Goal: Transaction & Acquisition: Book appointment/travel/reservation

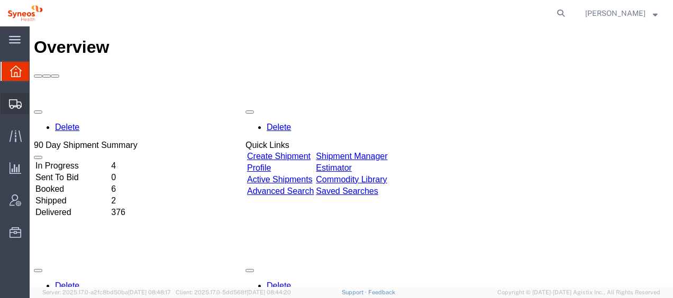
click at [0, 0] on span "Shipment Manager" at bounding box center [0, 0] width 0 height 0
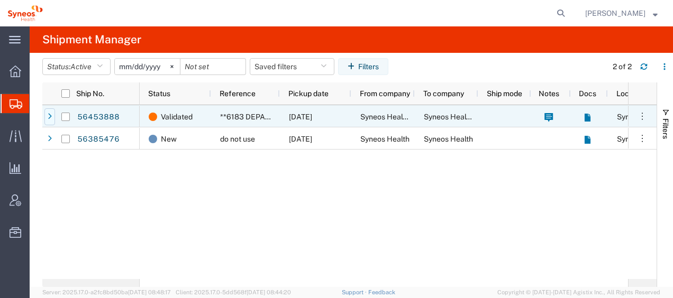
click at [51, 115] on icon at bounding box center [50, 116] width 4 height 7
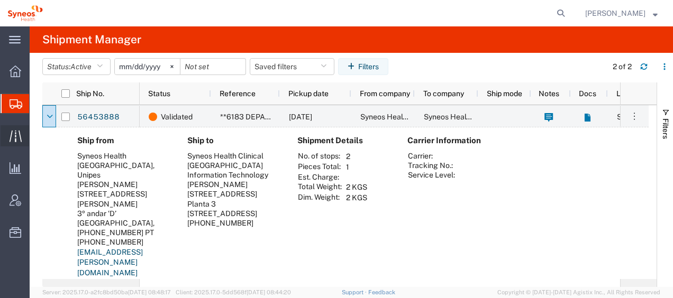
click at [36, 135] on span "Traffic" at bounding box center [32, 135] width 7 height 21
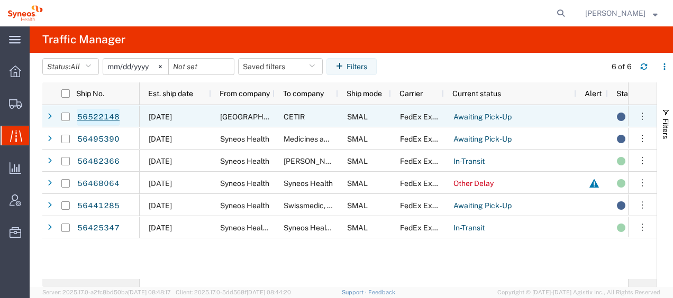
click at [98, 115] on link "56522148" at bounding box center [98, 117] width 43 height 17
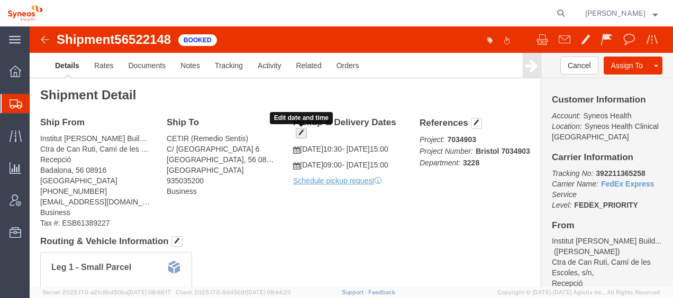
click span "button"
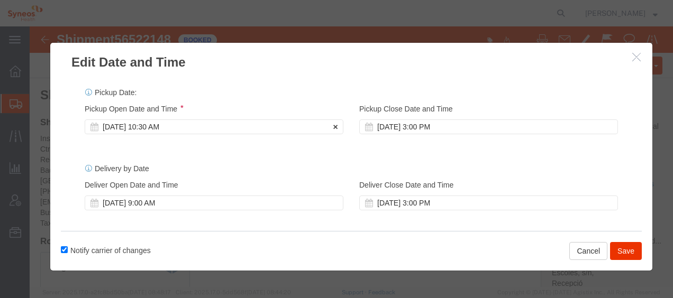
click div "[DATE] 10:30 AM"
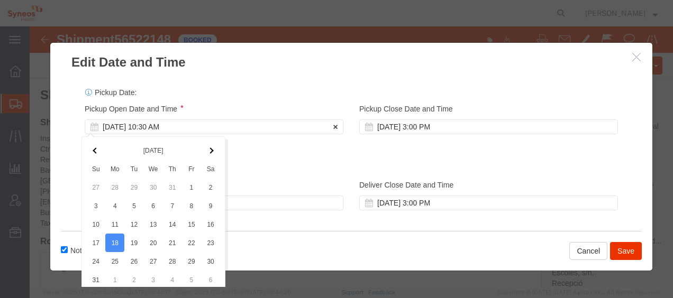
scroll to position [48, 0]
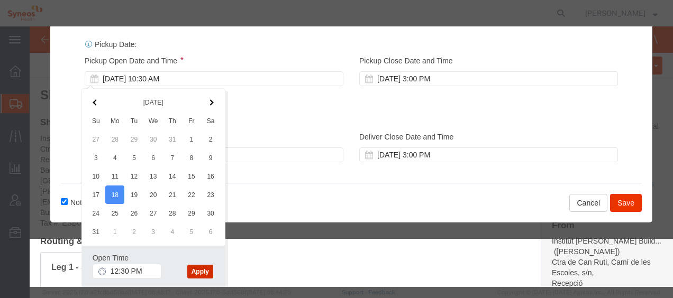
click button "Apply"
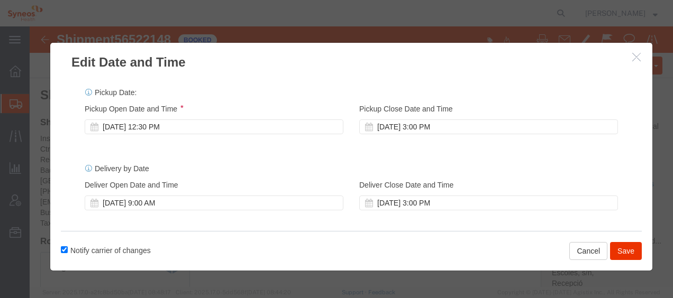
scroll to position [11, 0]
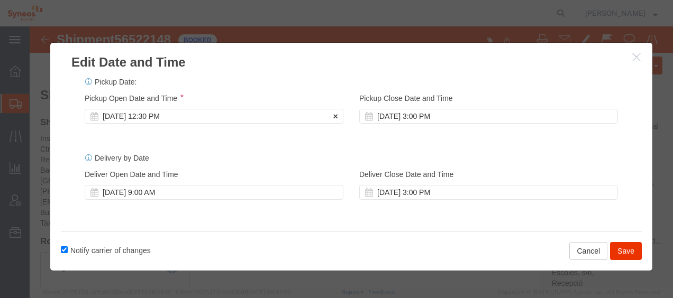
click div "[DATE] 12:30 PM"
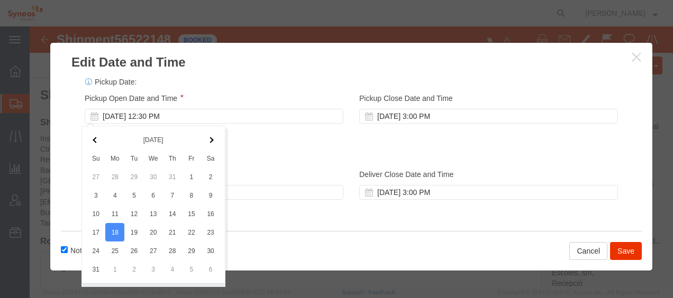
scroll to position [38, 0]
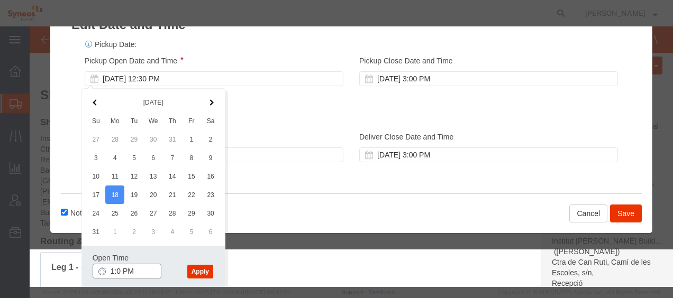
type input "1:00 PM"
click button "Apply"
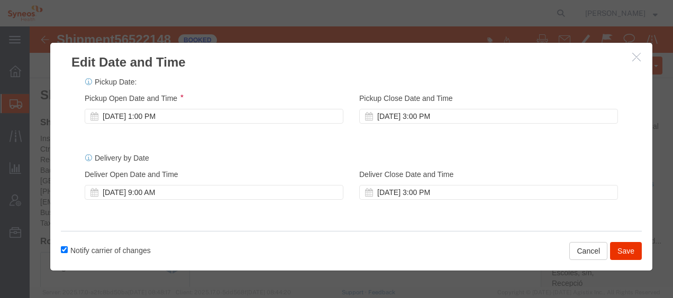
scroll to position [0, 0]
click icon
click button "Save"
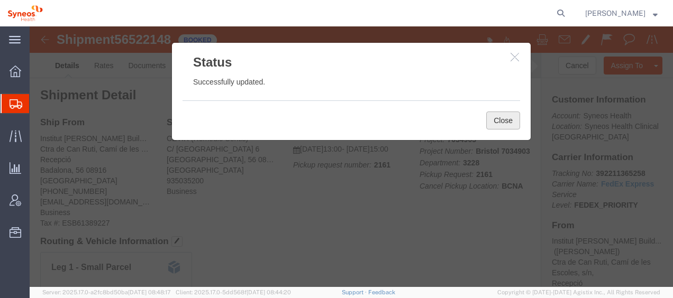
click button "Close"
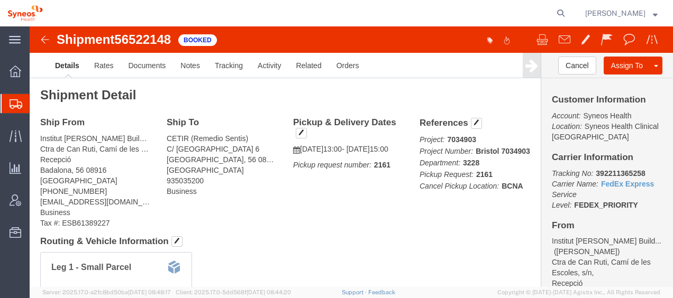
click at [0, 0] on span "Shipment Manager" at bounding box center [0, 0] width 0 height 0
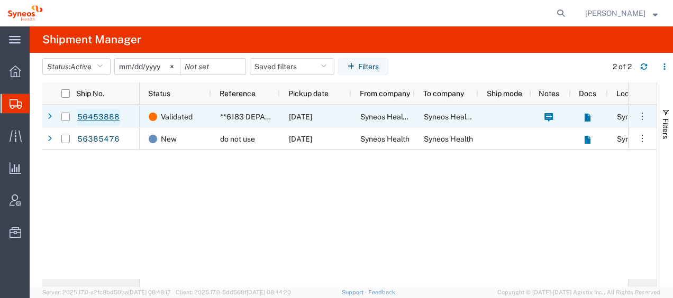
click at [88, 116] on link "56453888" at bounding box center [98, 117] width 43 height 17
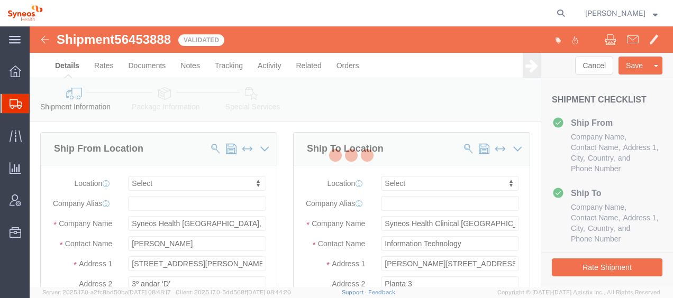
select select
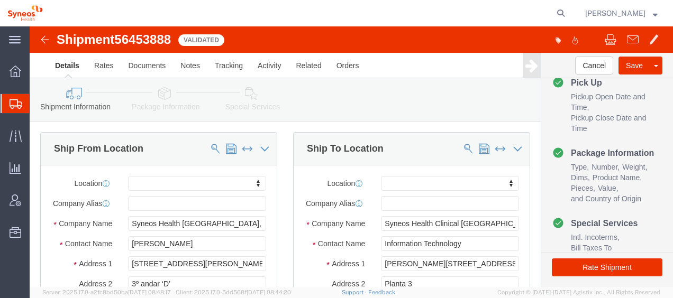
scroll to position [203, 0]
click at [36, 137] on span "Traffic" at bounding box center [32, 135] width 7 height 21
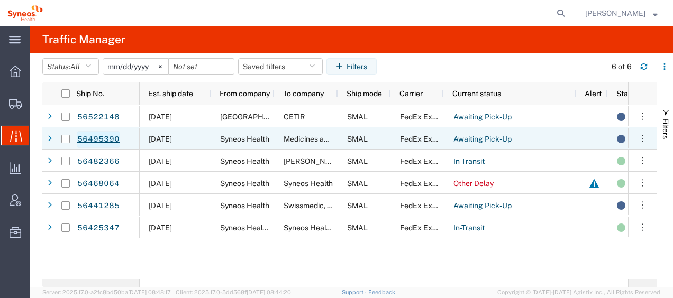
click at [96, 139] on link "56495390" at bounding box center [98, 139] width 43 height 17
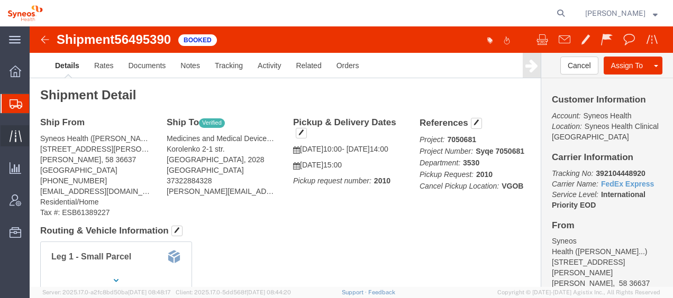
click at [36, 135] on span "Traffic" at bounding box center [32, 135] width 7 height 21
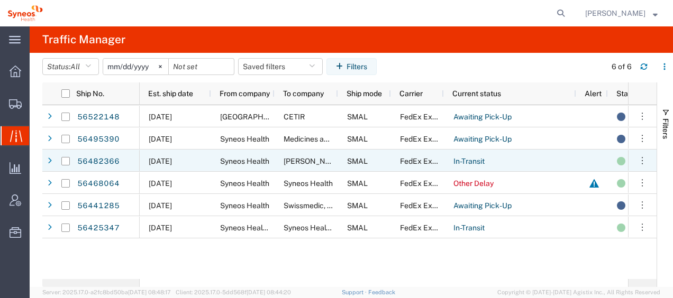
click at [53, 159] on div at bounding box center [49, 161] width 11 height 17
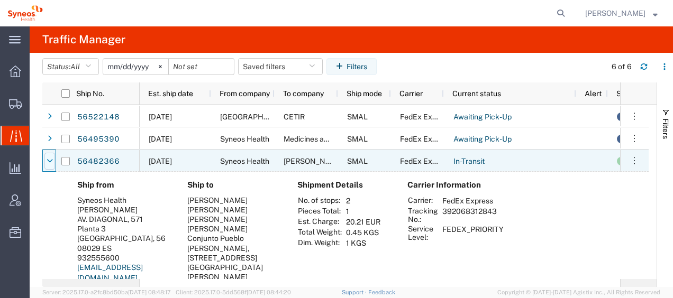
click at [53, 160] on div at bounding box center [49, 161] width 11 height 17
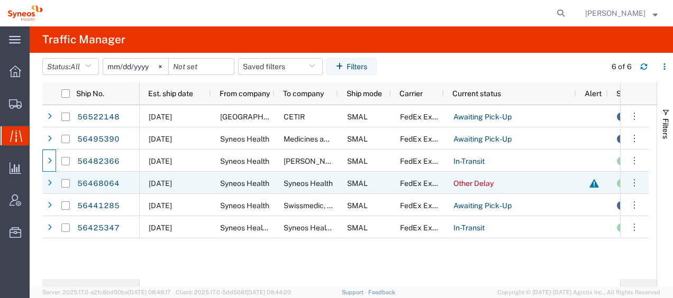
click at [597, 182] on div at bounding box center [594, 183] width 13 height 22
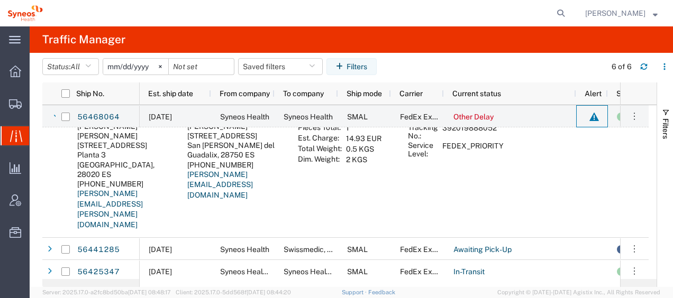
scroll to position [53, 0]
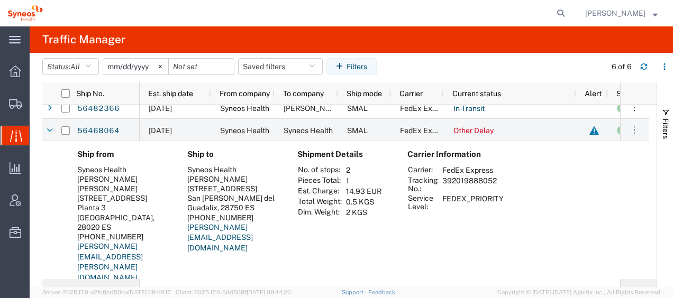
click at [445, 181] on td "392019888052" at bounding box center [472, 185] width 69 height 18
drag, startPoint x: 443, startPoint y: 182, endPoint x: 495, endPoint y: 180, distance: 52.4
click at [495, 180] on td "392019888052" at bounding box center [472, 185] width 69 height 18
drag, startPoint x: 495, startPoint y: 180, endPoint x: 485, endPoint y: 181, distance: 9.6
copy td "392019888052"
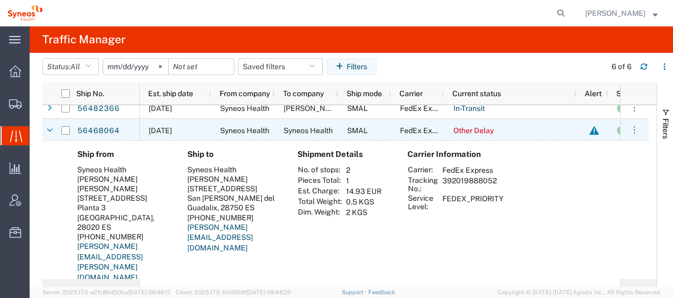
click at [47, 128] on icon at bounding box center [50, 130] width 6 height 7
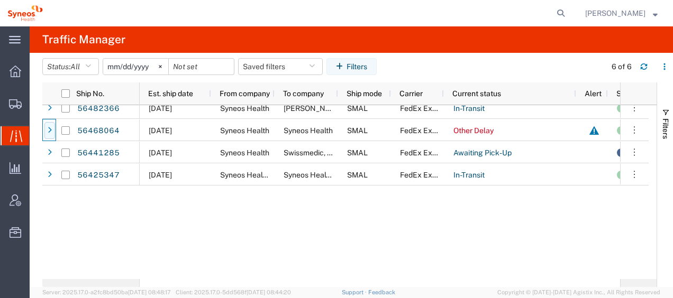
scroll to position [0, 0]
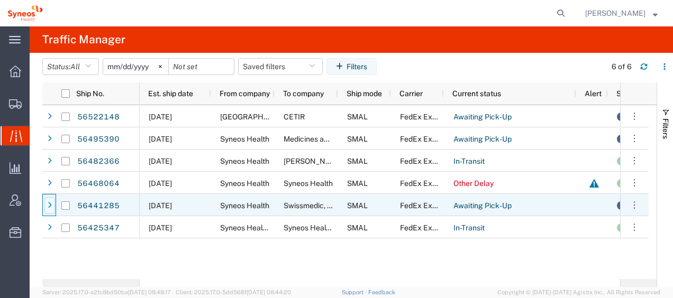
click at [53, 207] on div at bounding box center [49, 205] width 11 height 17
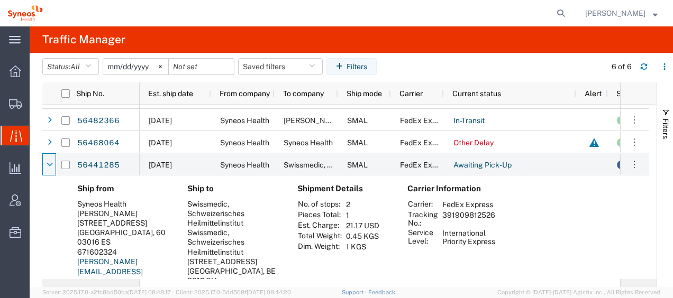
scroll to position [53, 0]
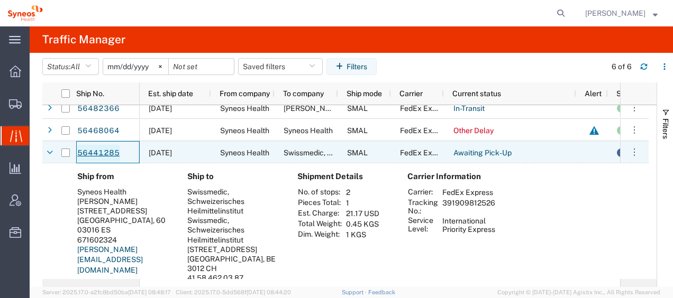
click at [98, 155] on link "56441285" at bounding box center [98, 153] width 43 height 17
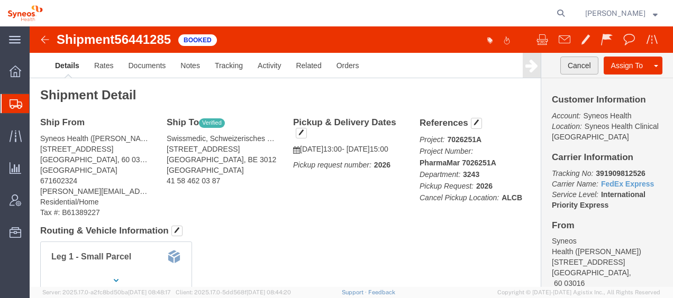
click button "Cancel"
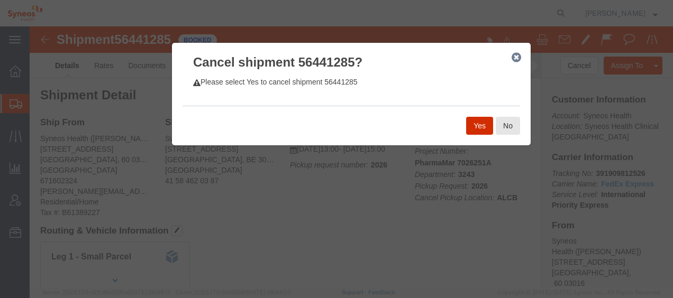
click button "Yes"
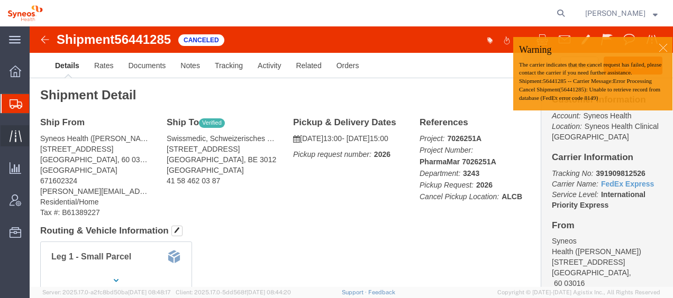
click at [36, 136] on span "Traffic" at bounding box center [32, 135] width 7 height 21
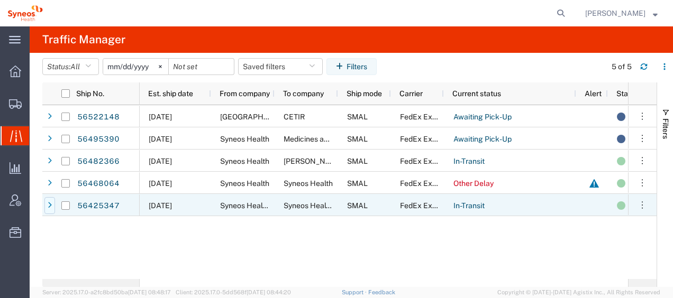
click at [50, 205] on icon at bounding box center [50, 205] width 4 height 7
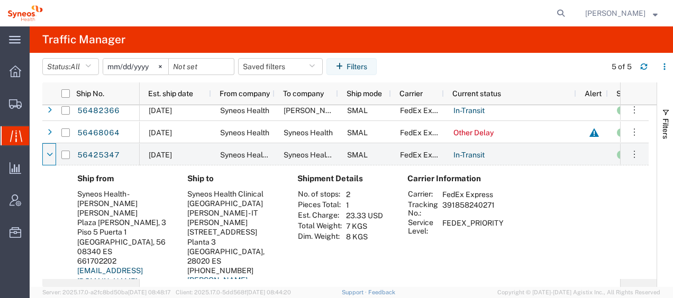
scroll to position [43, 0]
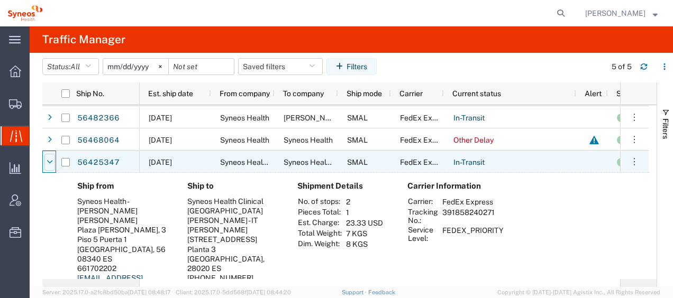
click at [53, 163] on div at bounding box center [49, 162] width 11 height 17
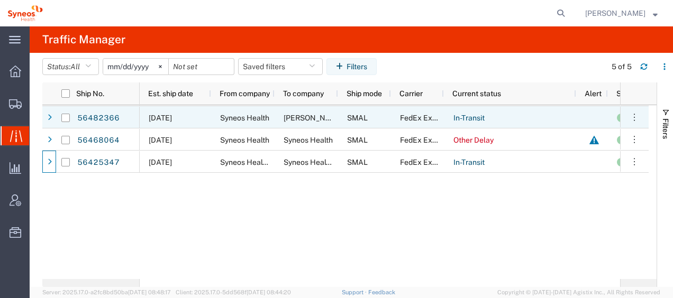
scroll to position [0, 0]
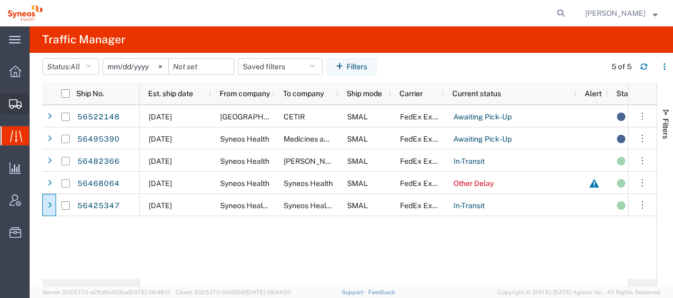
click at [0, 0] on span "Shipment Manager" at bounding box center [0, 0] width 0 height 0
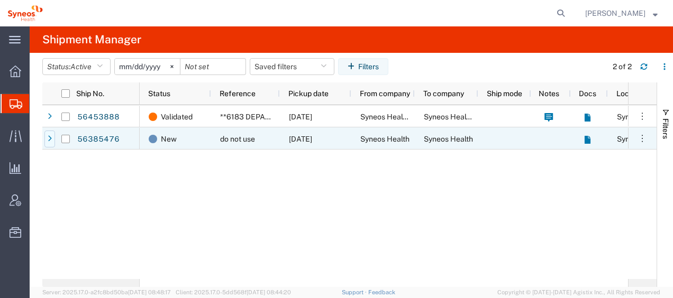
click at [52, 139] on div at bounding box center [49, 139] width 11 height 17
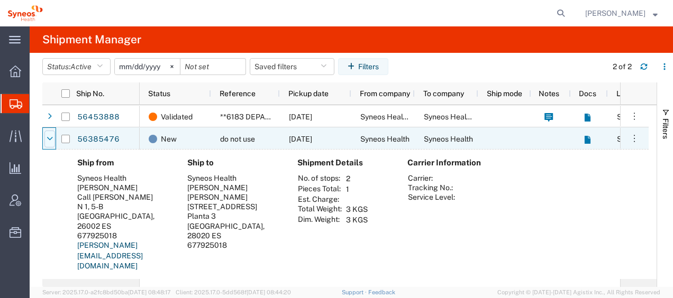
click at [49, 140] on icon at bounding box center [50, 138] width 6 height 7
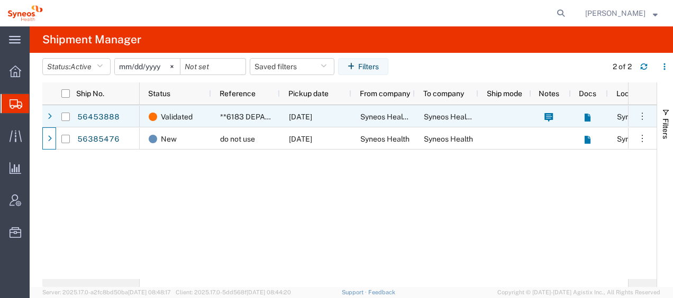
click at [50, 120] on icon at bounding box center [50, 116] width 4 height 7
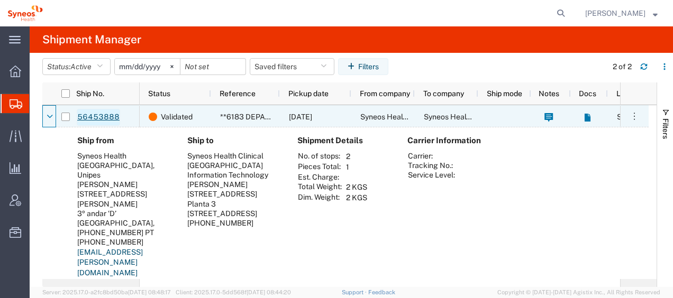
click at [109, 115] on link "56453888" at bounding box center [98, 117] width 43 height 17
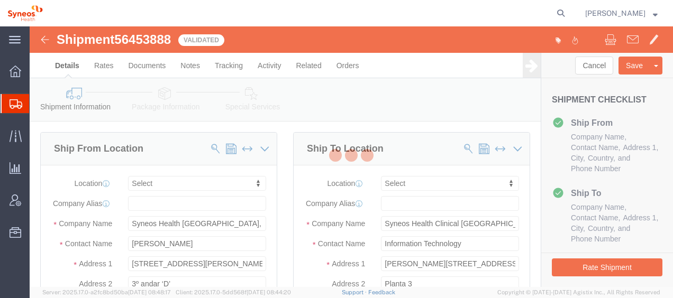
select select
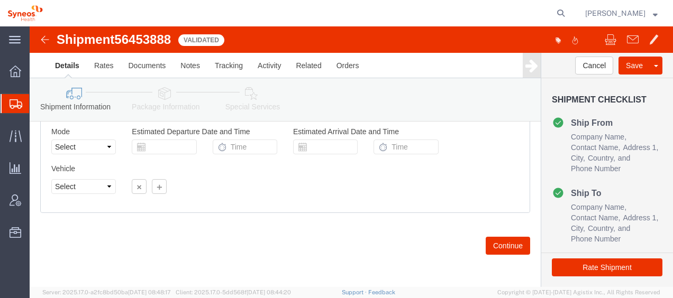
scroll to position [759, 0]
click button "Continue"
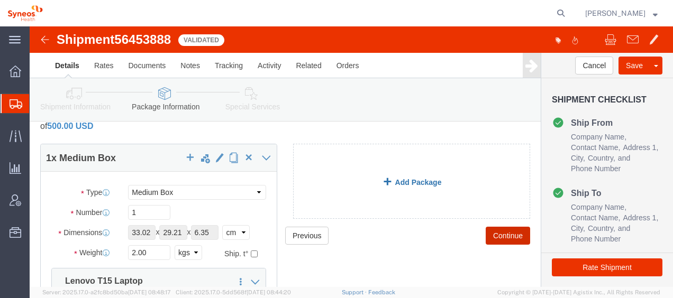
scroll to position [53, 0]
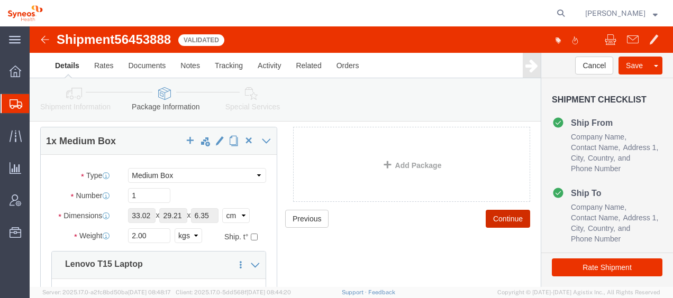
click button "Continue"
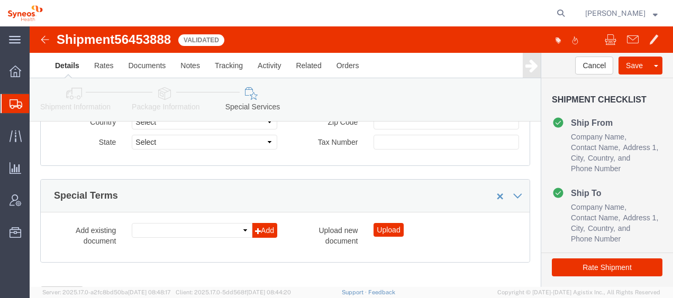
scroll to position [1269, 0]
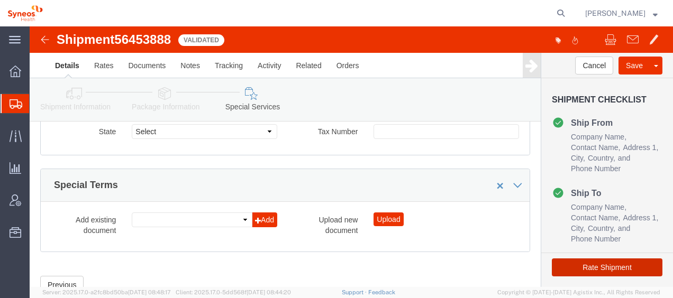
click button "Rate Shipment"
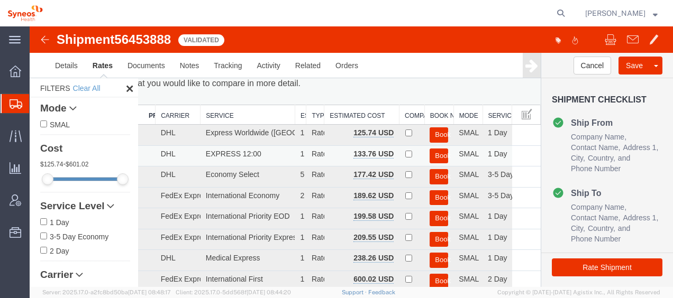
scroll to position [0, 0]
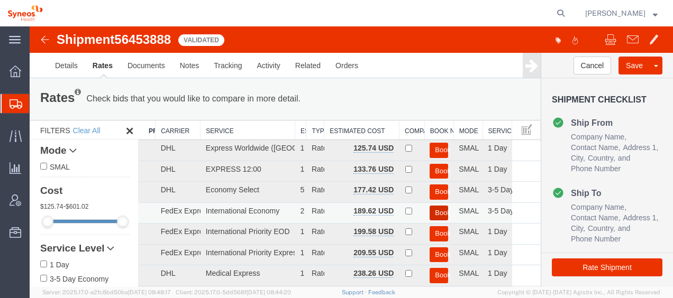
click at [430, 209] on button "Book" at bounding box center [438, 213] width 19 height 15
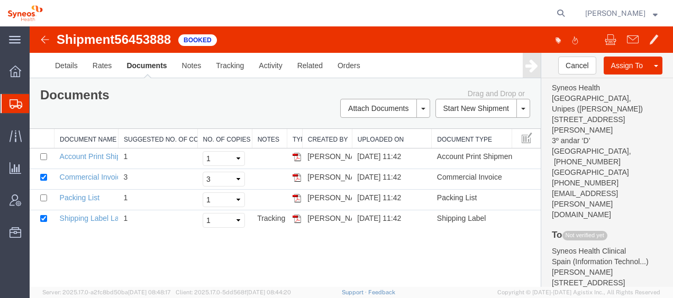
scroll to position [159, 0]
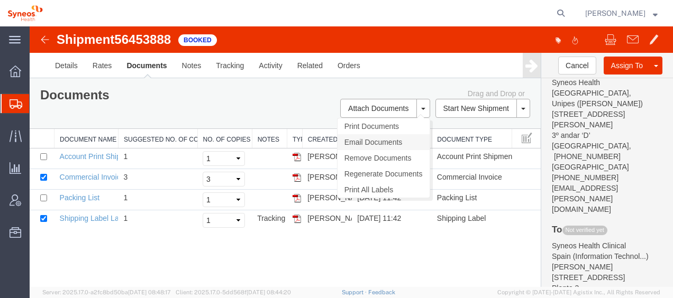
click at [391, 140] on link "Email Documents" at bounding box center [383, 142] width 92 height 16
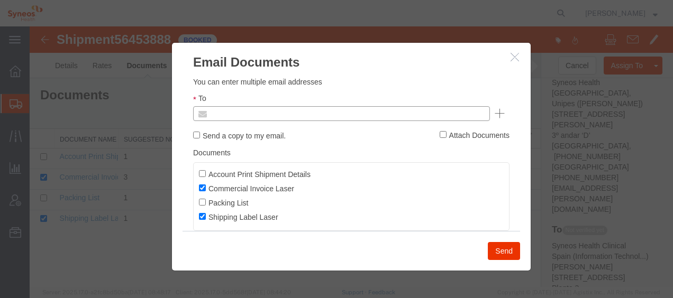
click at [314, 114] on input "text" at bounding box center [270, 114] width 124 height 14
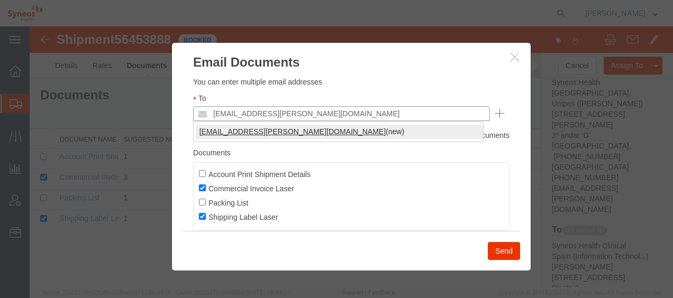
type input "[EMAIL_ADDRESS][PERSON_NAME][DOMAIN_NAME]"
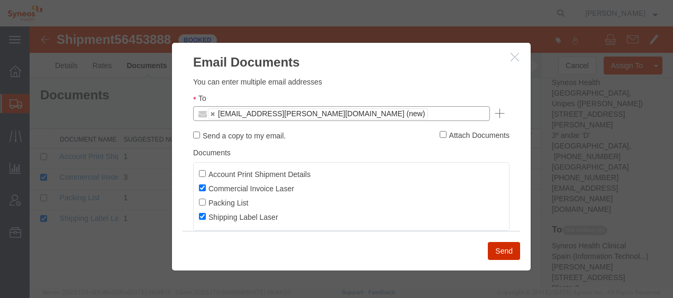
click at [498, 252] on button "Send" at bounding box center [504, 251] width 32 height 18
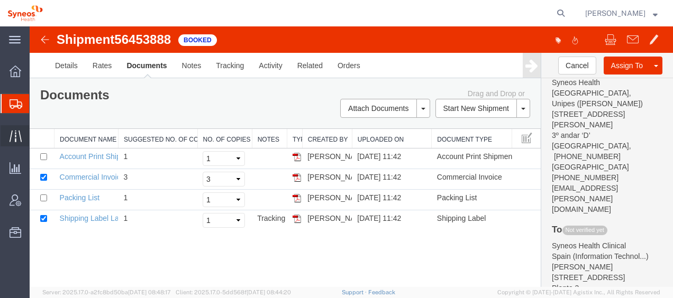
click at [36, 135] on span "Traffic" at bounding box center [32, 135] width 7 height 21
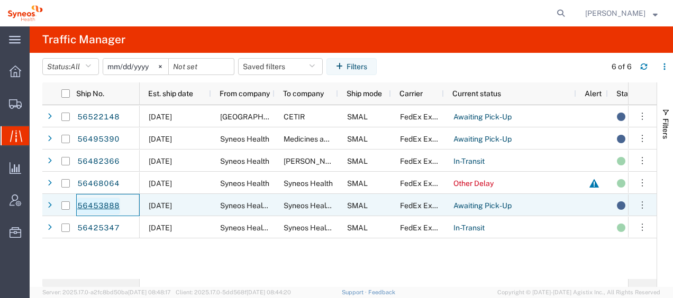
click at [96, 205] on link "56453888" at bounding box center [98, 206] width 43 height 17
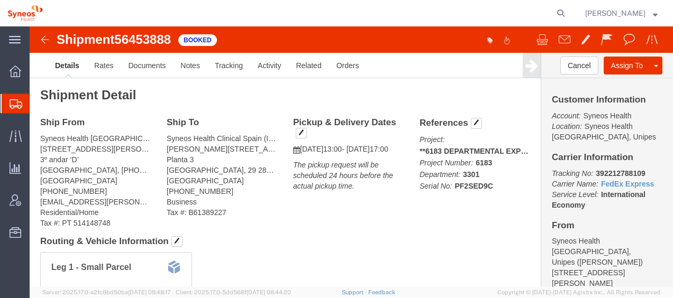
drag, startPoint x: 50, startPoint y: 123, endPoint x: 98, endPoint y: 118, distance: 48.3
click at [0, 0] on span "Shipment Manager" at bounding box center [0, 0] width 0 height 0
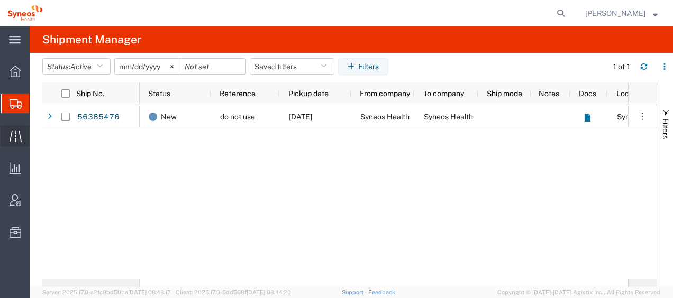
click at [36, 132] on span "Traffic" at bounding box center [32, 135] width 7 height 21
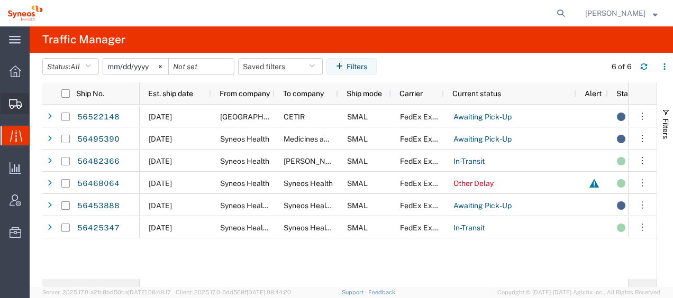
click at [0, 0] on span "Shipment Manager" at bounding box center [0, 0] width 0 height 0
